Goal: Check status: Check status

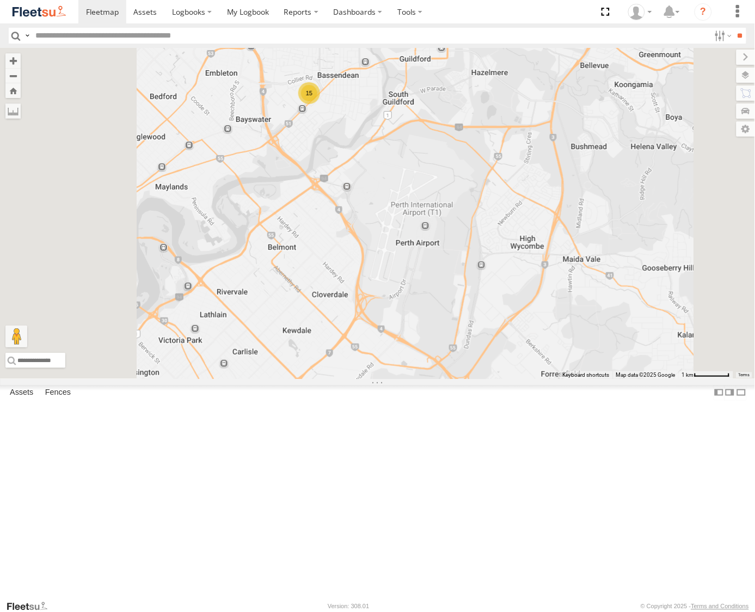
drag, startPoint x: 477, startPoint y: 306, endPoint x: 504, endPoint y: 273, distance: 43.3
click at [504, 273] on div "15" at bounding box center [377, 213] width 755 height 331
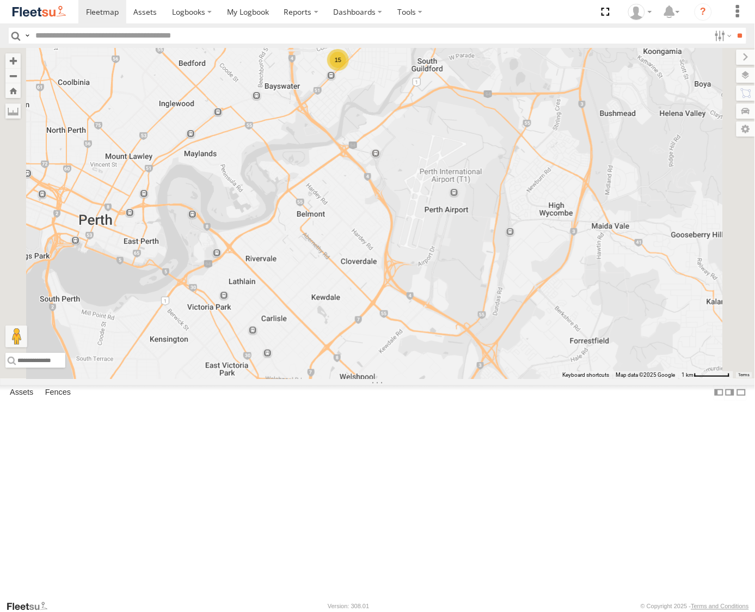
click at [349, 71] on div "15" at bounding box center [338, 60] width 22 height 22
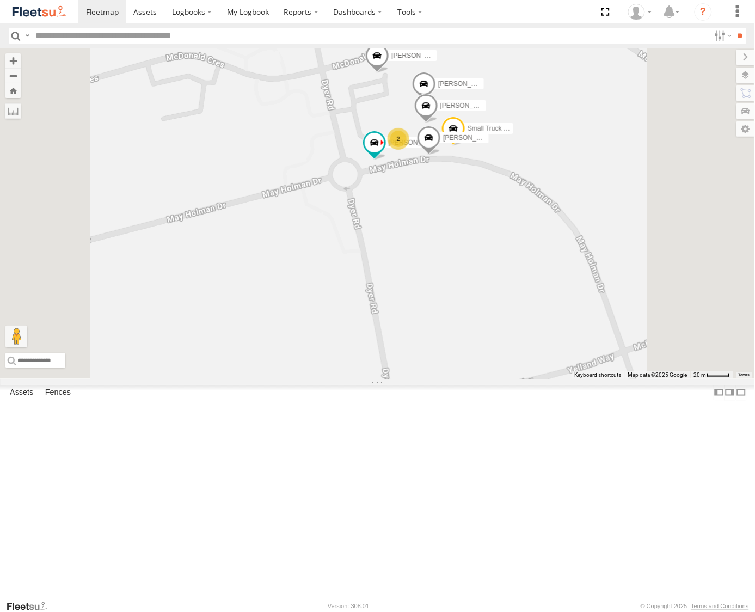
drag, startPoint x: 551, startPoint y: 305, endPoint x: 525, endPoint y: 330, distance: 36.2
click at [525, 330] on div "Out of action - 1GTI808 - 0409 653 230 Stone Truck - 1EQX550 2 Roustabout - 1DD…" at bounding box center [377, 213] width 755 height 331
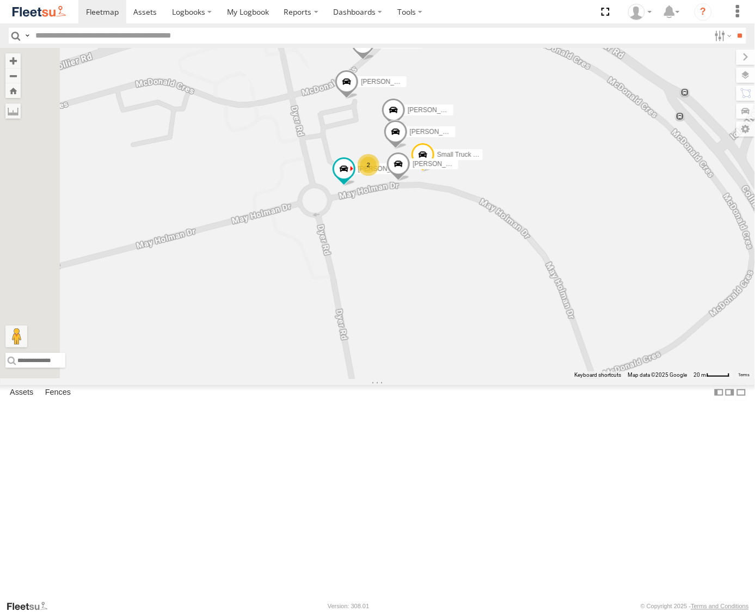
click at [227, 28] on span at bounding box center [216, 13] width 24 height 29
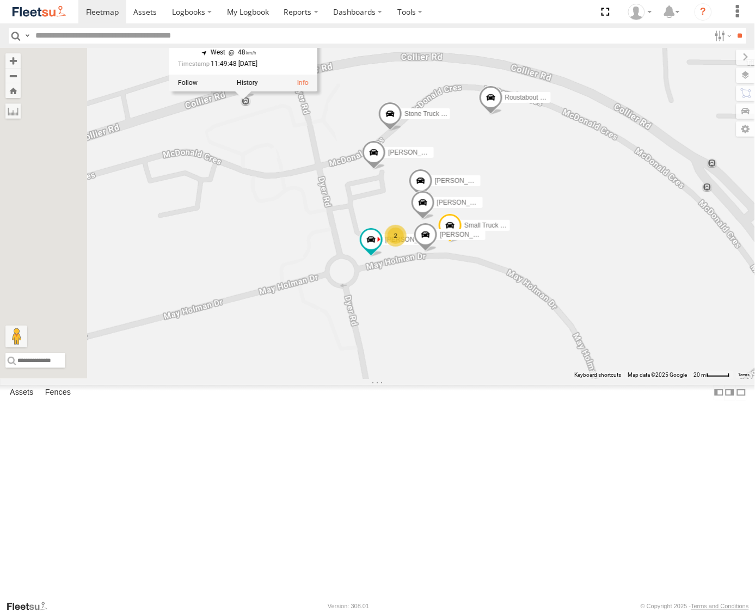
drag, startPoint x: 357, startPoint y: 232, endPoint x: 380, endPoint y: 301, distance: 72.8
click at [380, 301] on div "Out of action - 1GTI808 - 0409 653 230 Stone Truck - 1EQX550 2 Roustabout - 1DD…" at bounding box center [377, 213] width 755 height 331
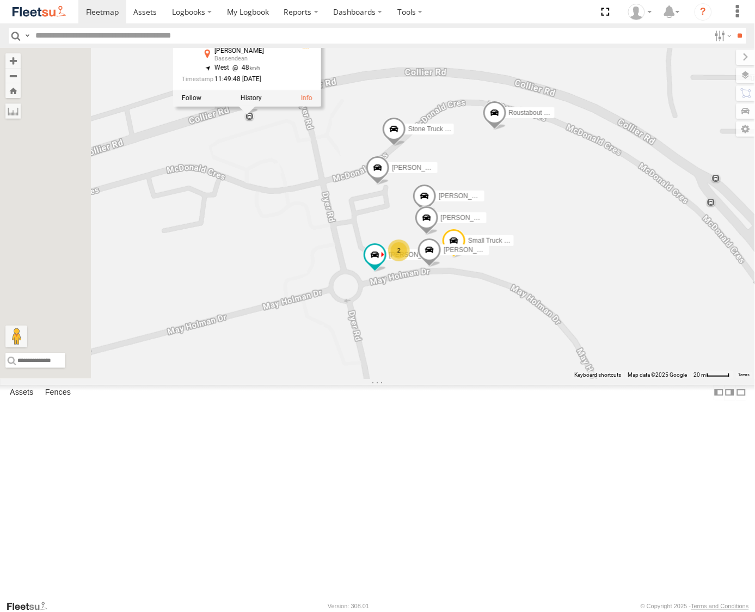
click at [398, 316] on div "Out of action - 1GTI808 - 0409 653 230 Stone Truck - 1EQX550 2 Roustabout - 1DD…" at bounding box center [377, 213] width 755 height 331
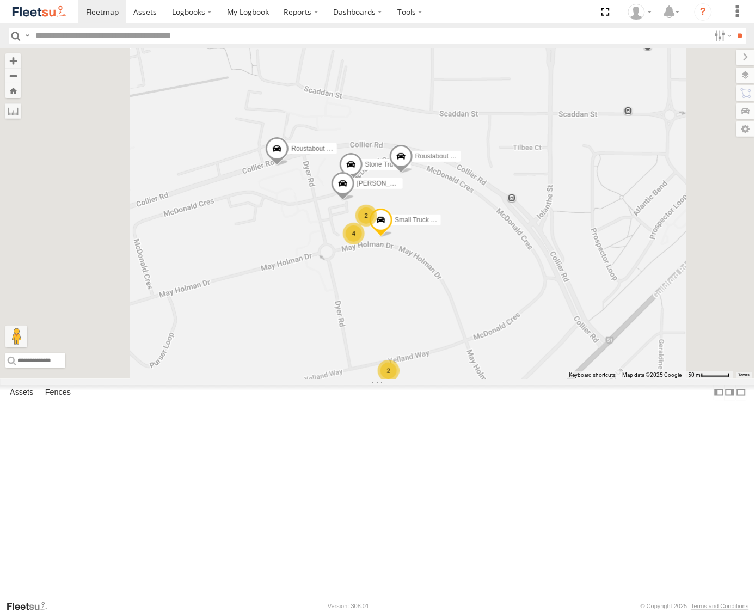
click at [289, 166] on span at bounding box center [277, 151] width 24 height 29
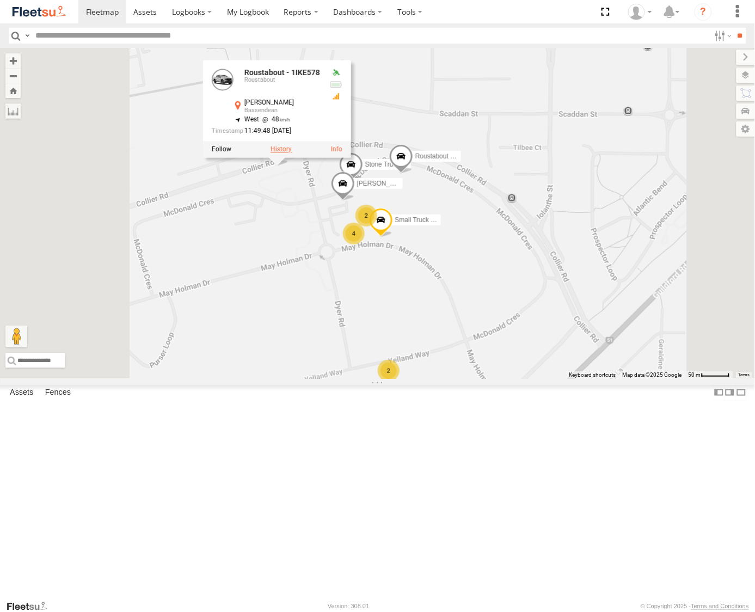
click at [292, 153] on label at bounding box center [280, 150] width 21 height 8
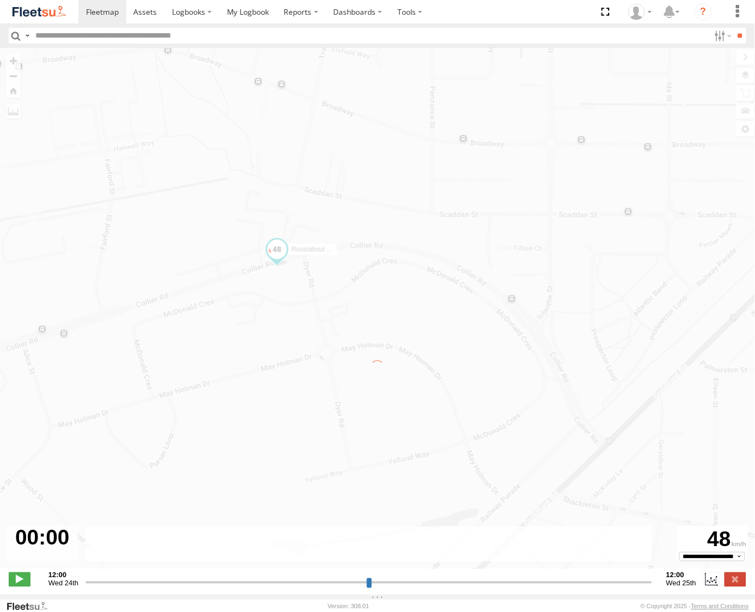
type input "**********"
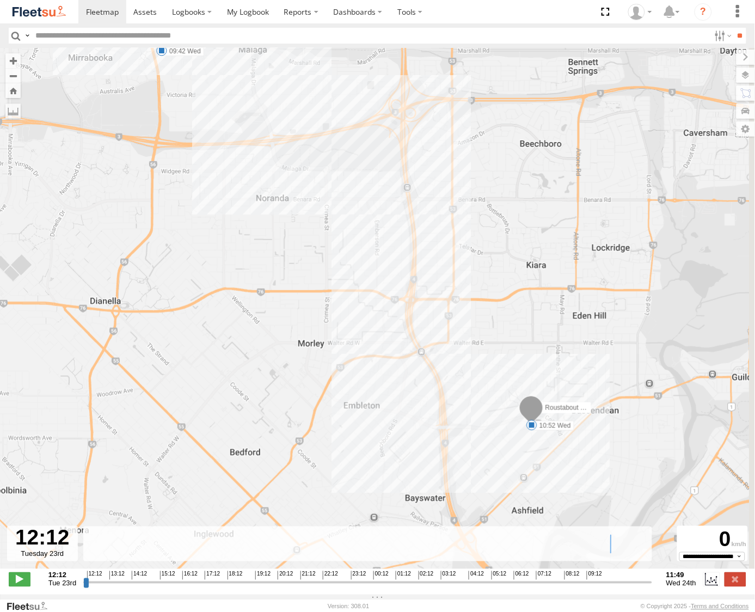
drag, startPoint x: 469, startPoint y: 331, endPoint x: 464, endPoint y: 321, distance: 11.0
click at [464, 321] on div "Roustabout - 1IKE578 09:42 Wed 10:52 Wed" at bounding box center [377, 314] width 755 height 532
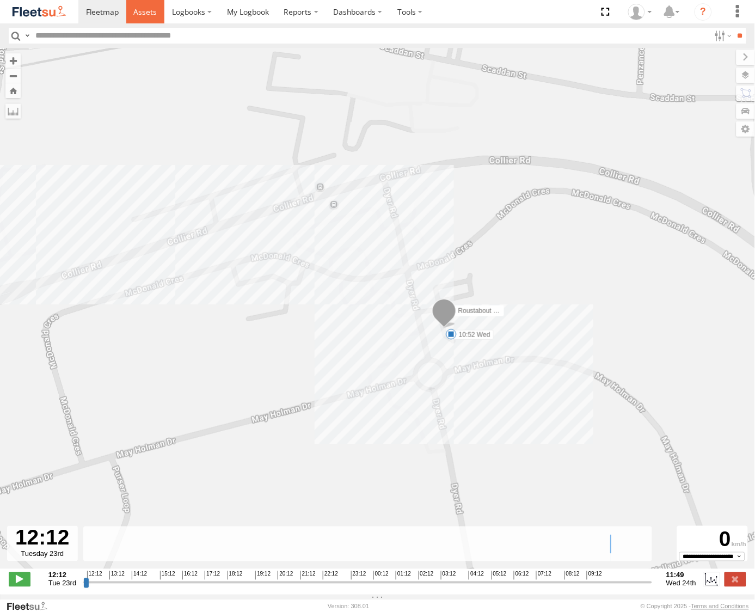
click at [145, 14] on span at bounding box center [144, 12] width 23 height 10
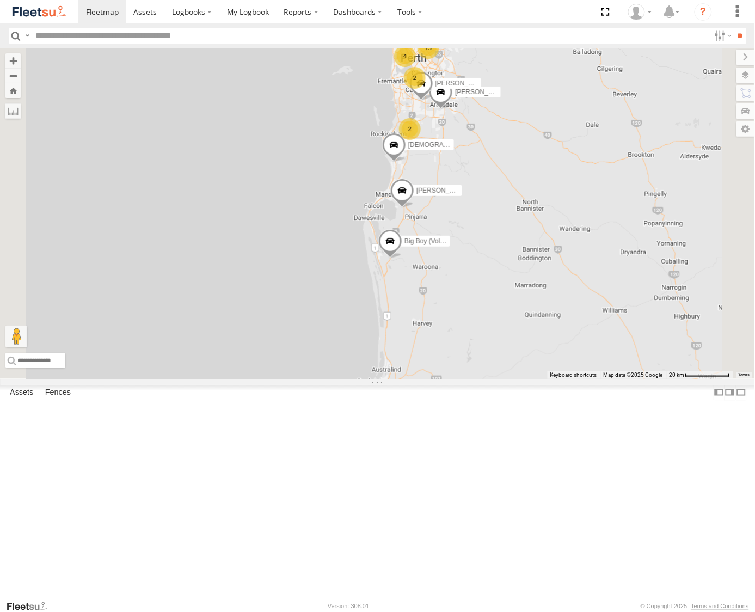
click at [439, 59] on div "15" at bounding box center [428, 48] width 22 height 22
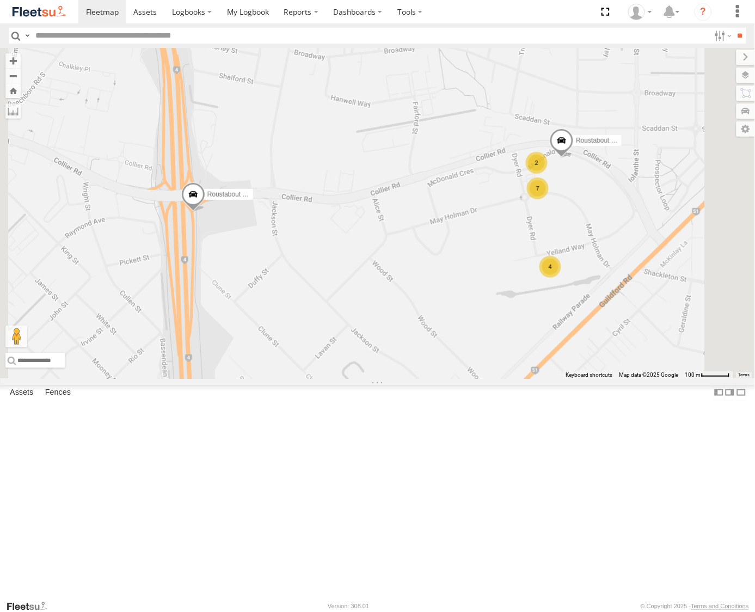
drag, startPoint x: 466, startPoint y: 267, endPoint x: 427, endPoint y: 267, distance: 39.2
click at [427, 267] on div "[PERSON_NAME] - 1IFQ597 - 0448 957 648 [PERSON_NAME] - 1HSK205 - 0481 998 670 […" at bounding box center [377, 213] width 755 height 331
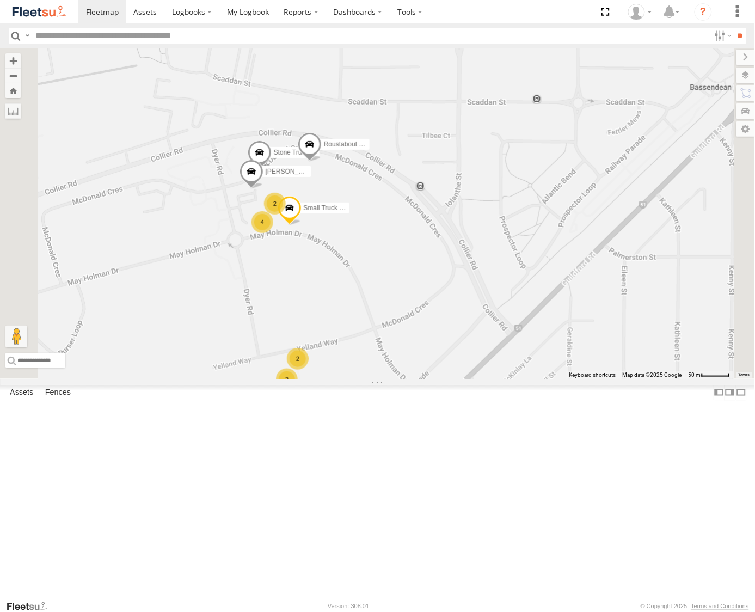
click at [321, 162] on span at bounding box center [309, 146] width 24 height 29
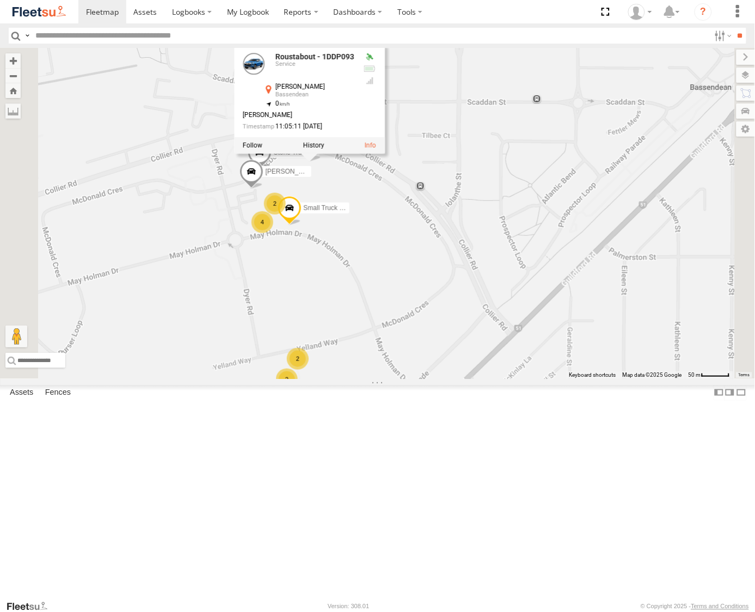
click at [334, 245] on div "[PERSON_NAME] - 1IFQ597 - 0448 957 648 [PERSON_NAME] - 1HSK205 - 0481 998 670 […" at bounding box center [377, 213] width 755 height 331
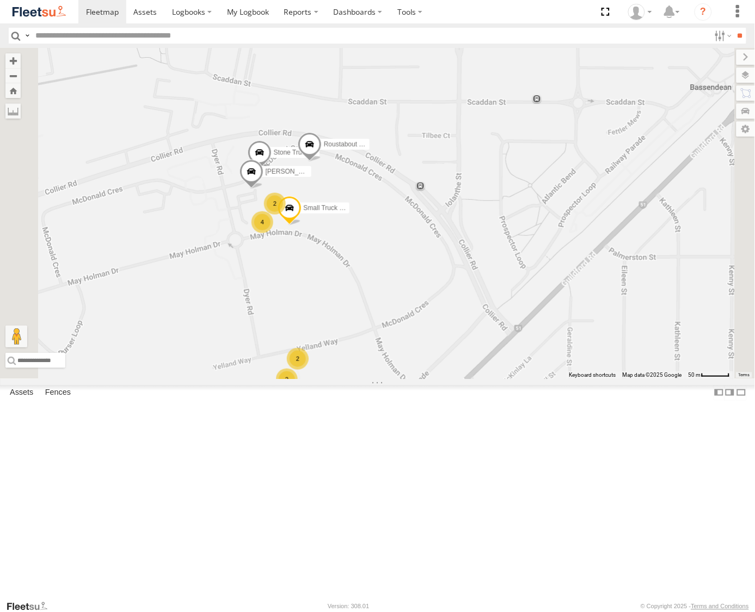
drag, startPoint x: 633, startPoint y: 313, endPoint x: 660, endPoint y: 311, distance: 26.8
click at [660, 311] on div "[PERSON_NAME] - 1IFQ597 - 0448 957 648 [PERSON_NAME] - 1HSK205 - 0481 998 670 […" at bounding box center [377, 213] width 755 height 331
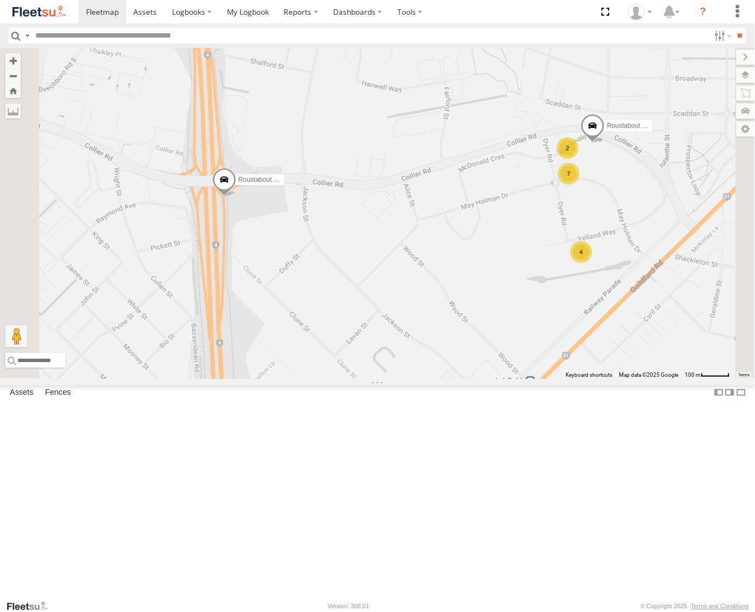
click at [464, 365] on div "[PERSON_NAME] - 1IFQ597 - 0448 957 648 [PERSON_NAME] - 1HSK205 - 0481 998 670 […" at bounding box center [377, 213] width 755 height 331
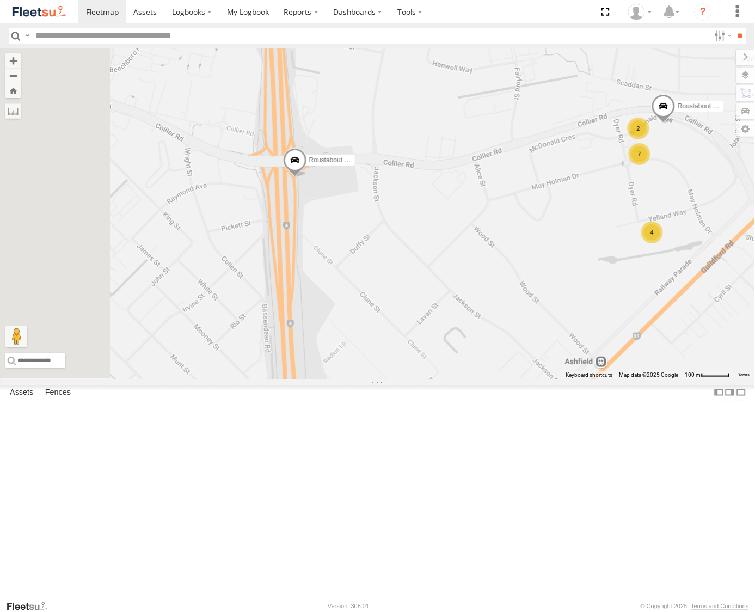
click at [306, 177] on span at bounding box center [294, 162] width 24 height 29
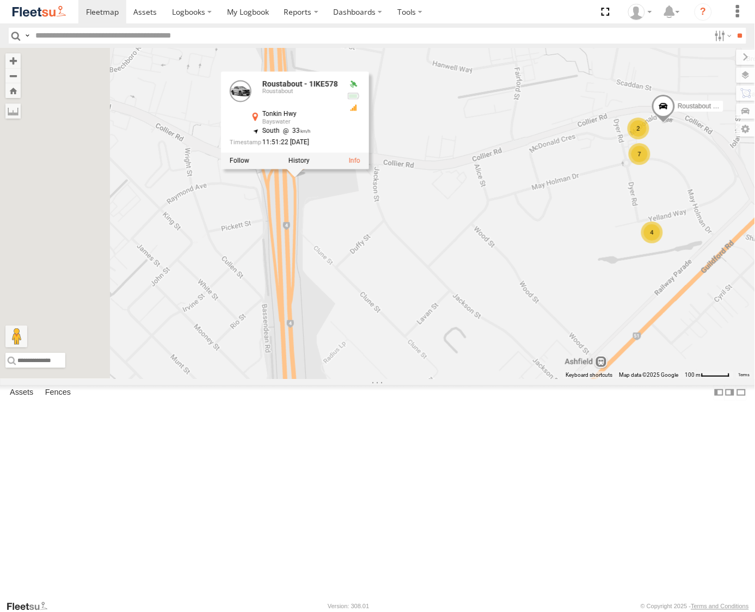
click at [480, 353] on div "[PERSON_NAME] - 1IFQ597 - 0448 957 648 [PERSON_NAME] - 1HSK205 - 0481 998 670 […" at bounding box center [377, 213] width 755 height 331
